Goal: Navigation & Orientation: Find specific page/section

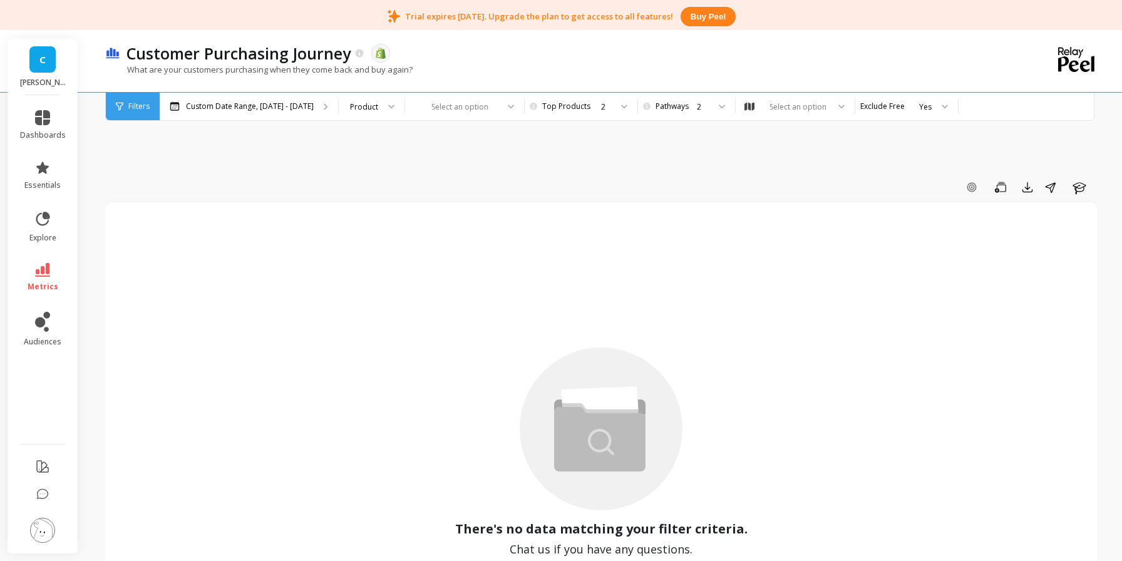
click at [43, 63] on span "C" at bounding box center [42, 60] width 6 height 14
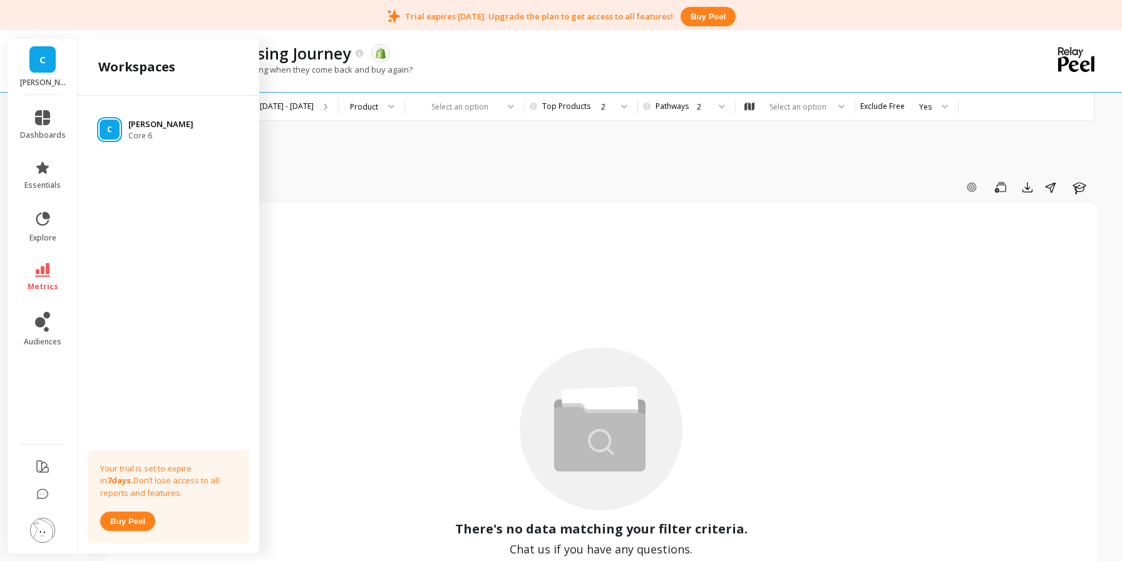
click at [147, 123] on p "[PERSON_NAME]" at bounding box center [160, 124] width 65 height 13
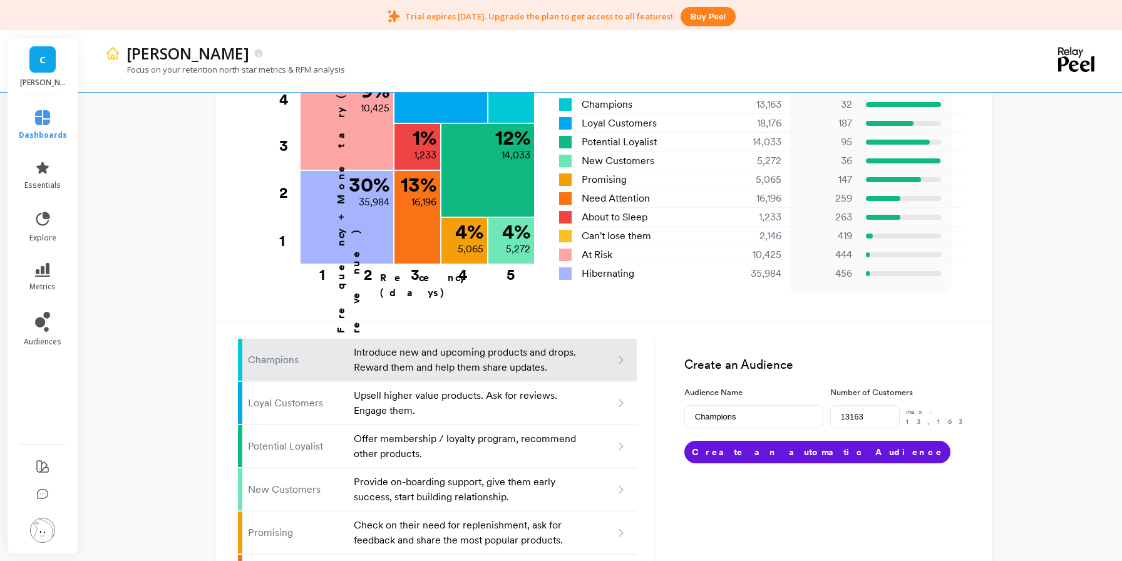
scroll to position [479, 0]
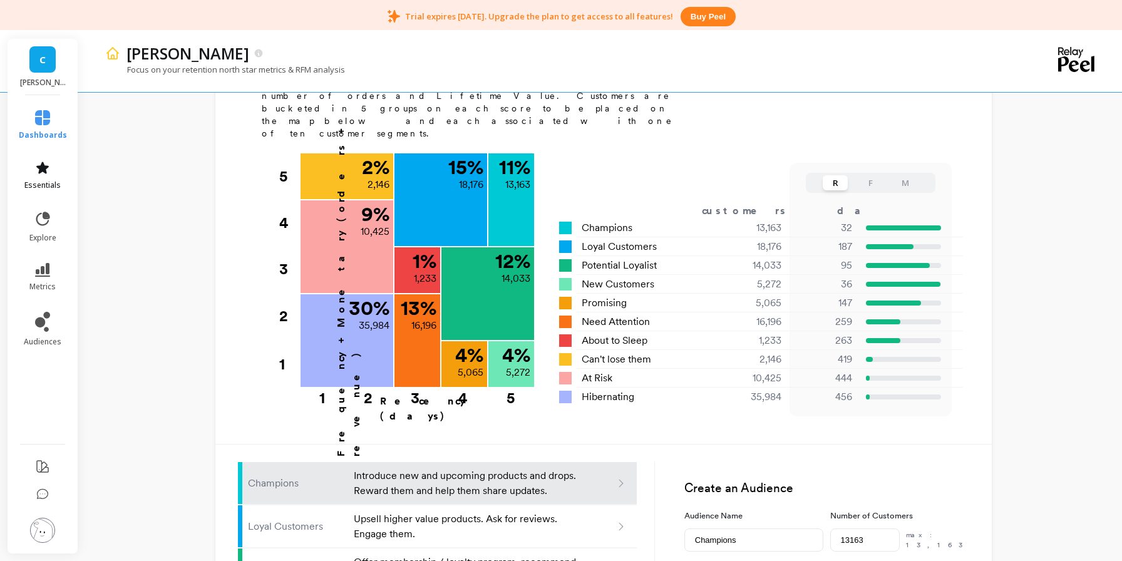
click at [43, 172] on icon at bounding box center [42, 168] width 13 height 12
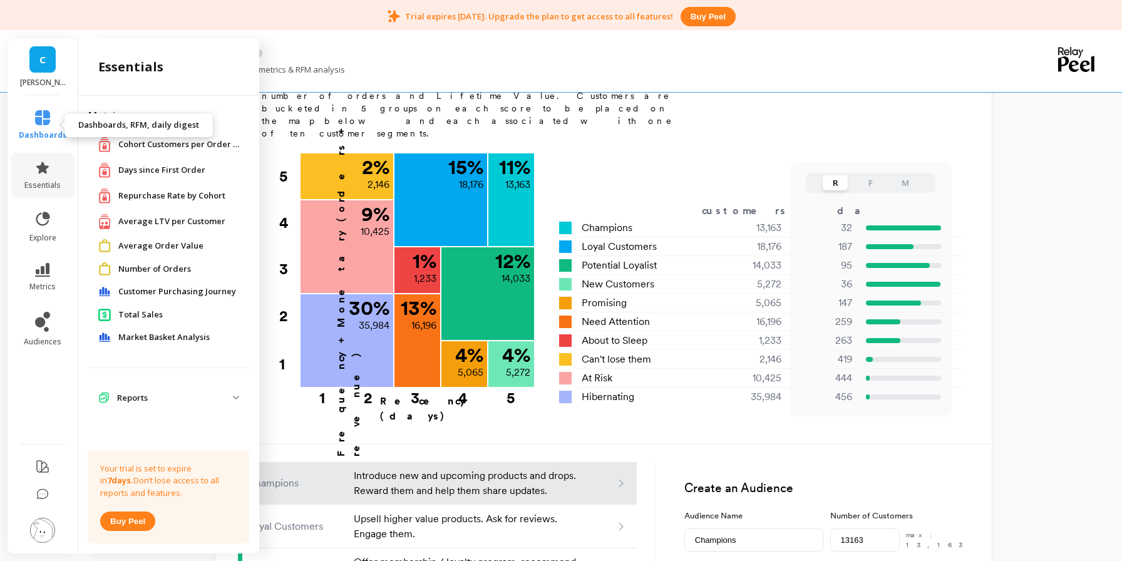
click at [36, 117] on icon at bounding box center [42, 117] width 15 height 15
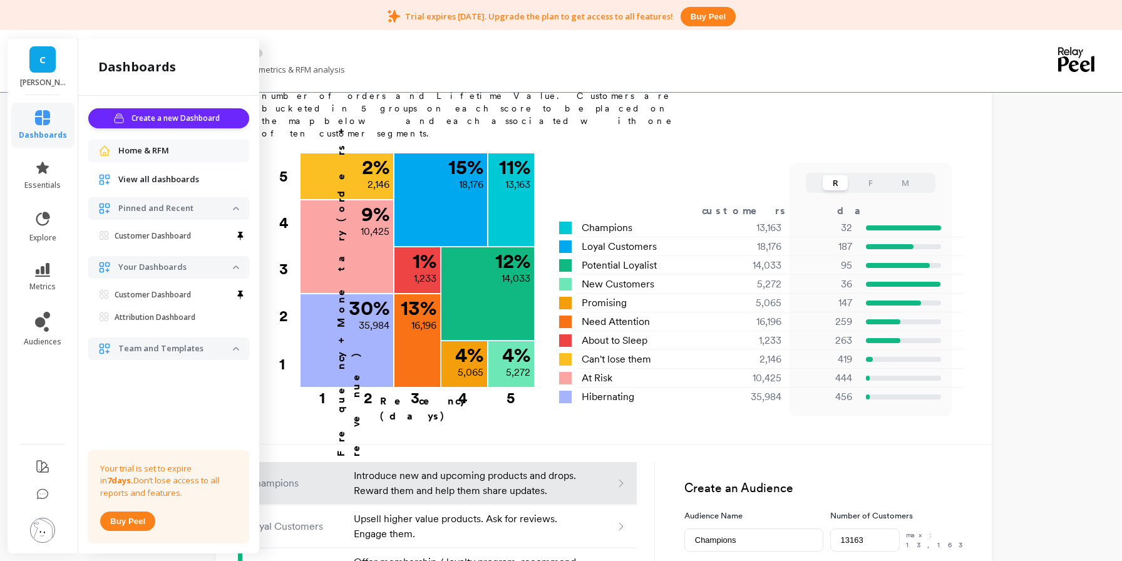
click at [155, 181] on span "View all dashboards" at bounding box center [158, 180] width 81 height 13
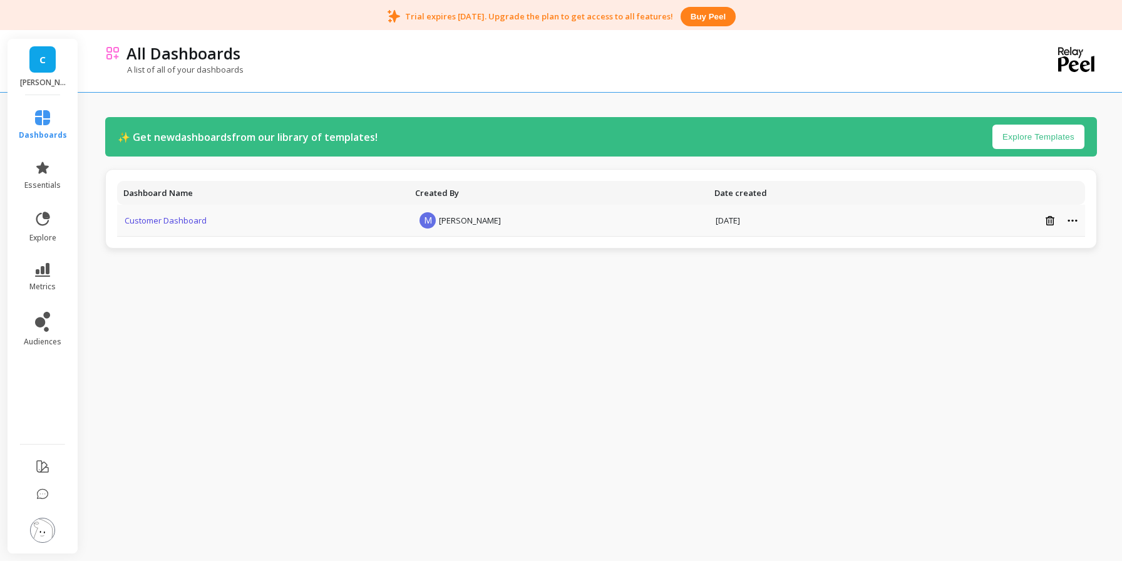
click at [187, 223] on link "Customer Dashboard" at bounding box center [166, 220] width 82 height 11
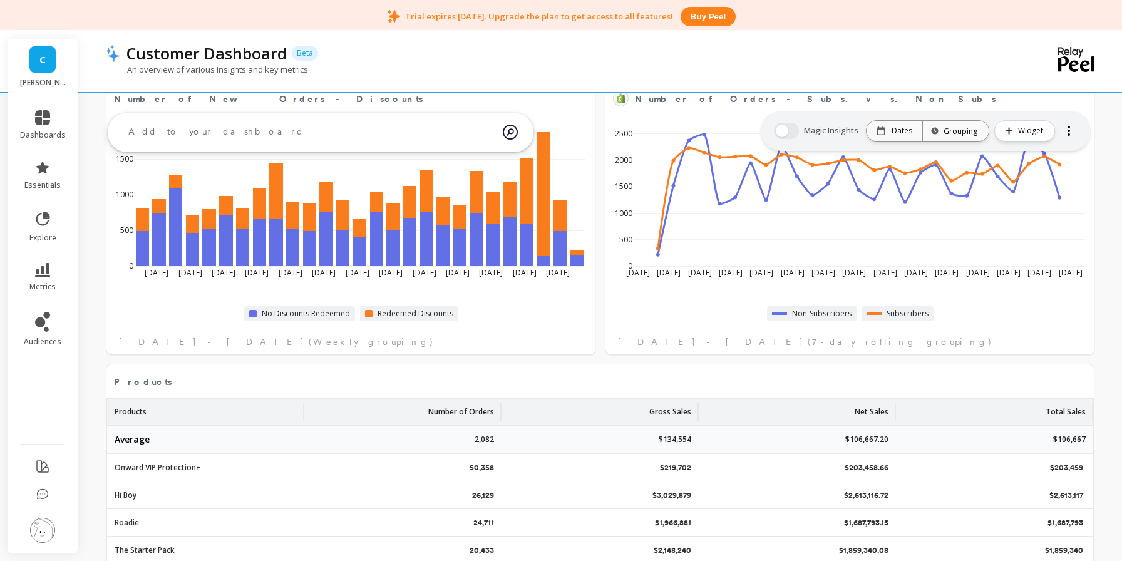
scroll to position [194, 0]
